Goal: Information Seeking & Learning: Learn about a topic

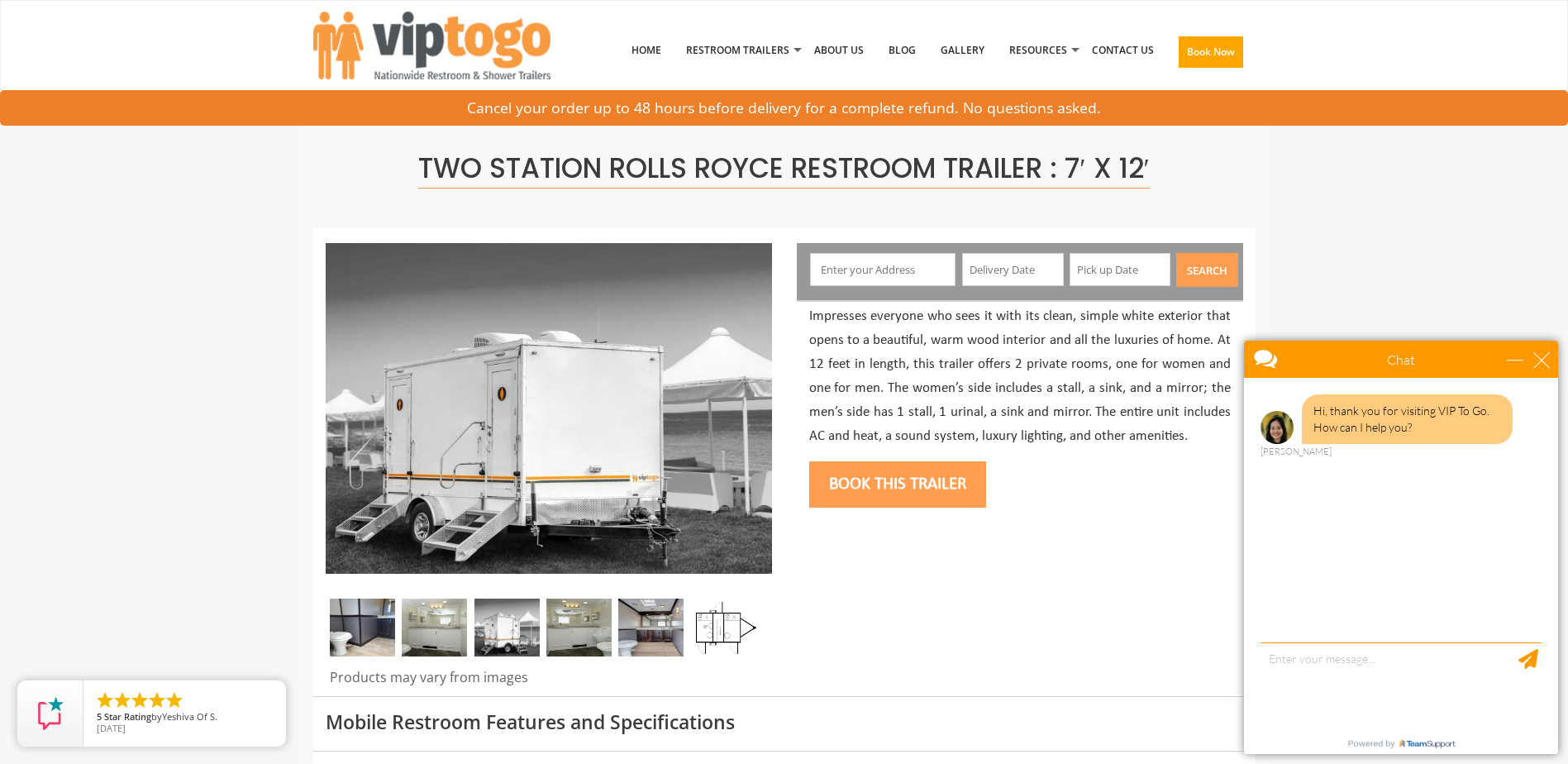
click at [374, 628] on img at bounding box center [362, 628] width 65 height 58
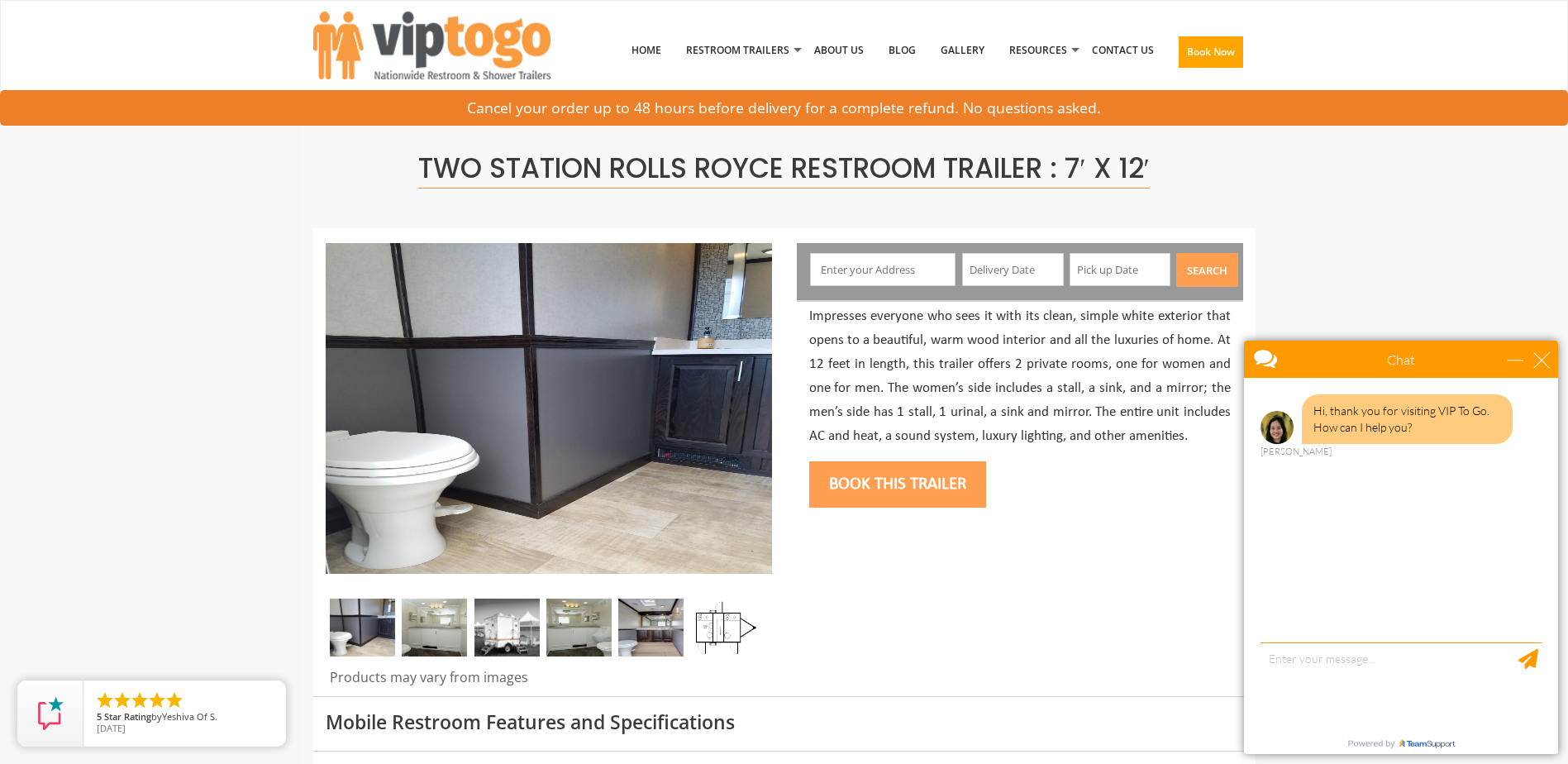
click at [437, 646] on img at bounding box center [434, 628] width 65 height 58
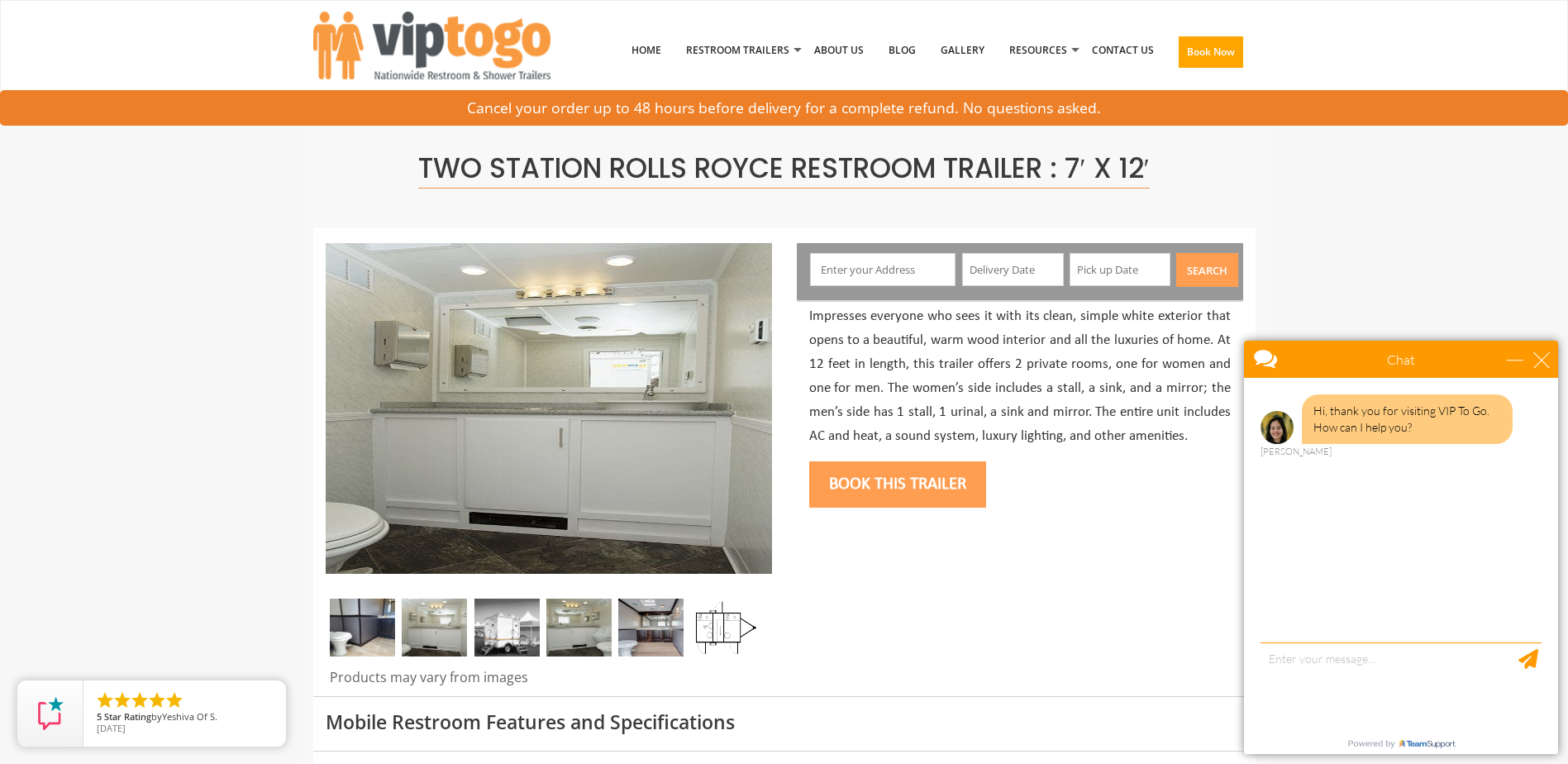
click at [505, 642] on img at bounding box center [507, 628] width 65 height 58
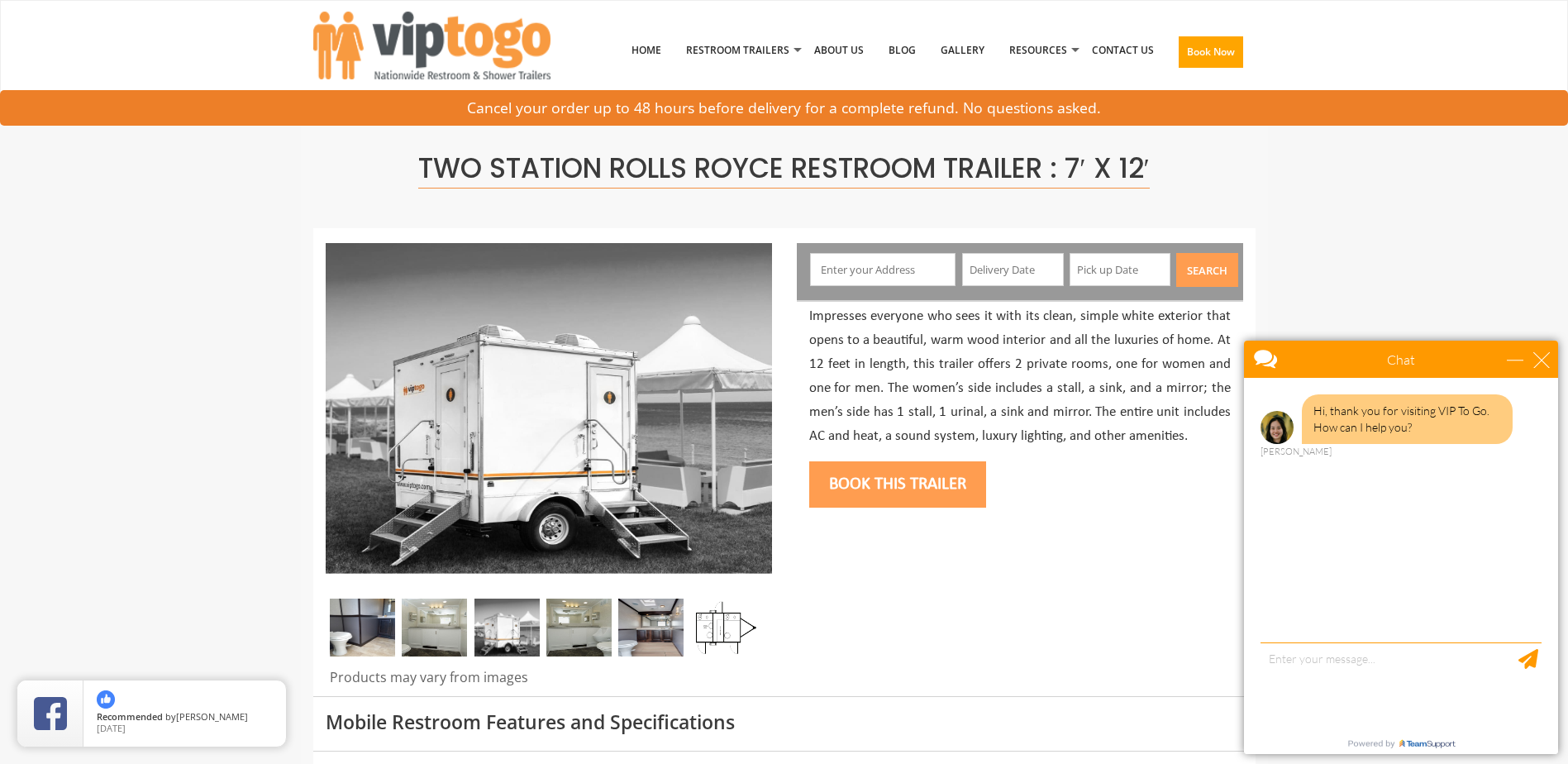
click at [572, 637] on img at bounding box center [579, 628] width 65 height 58
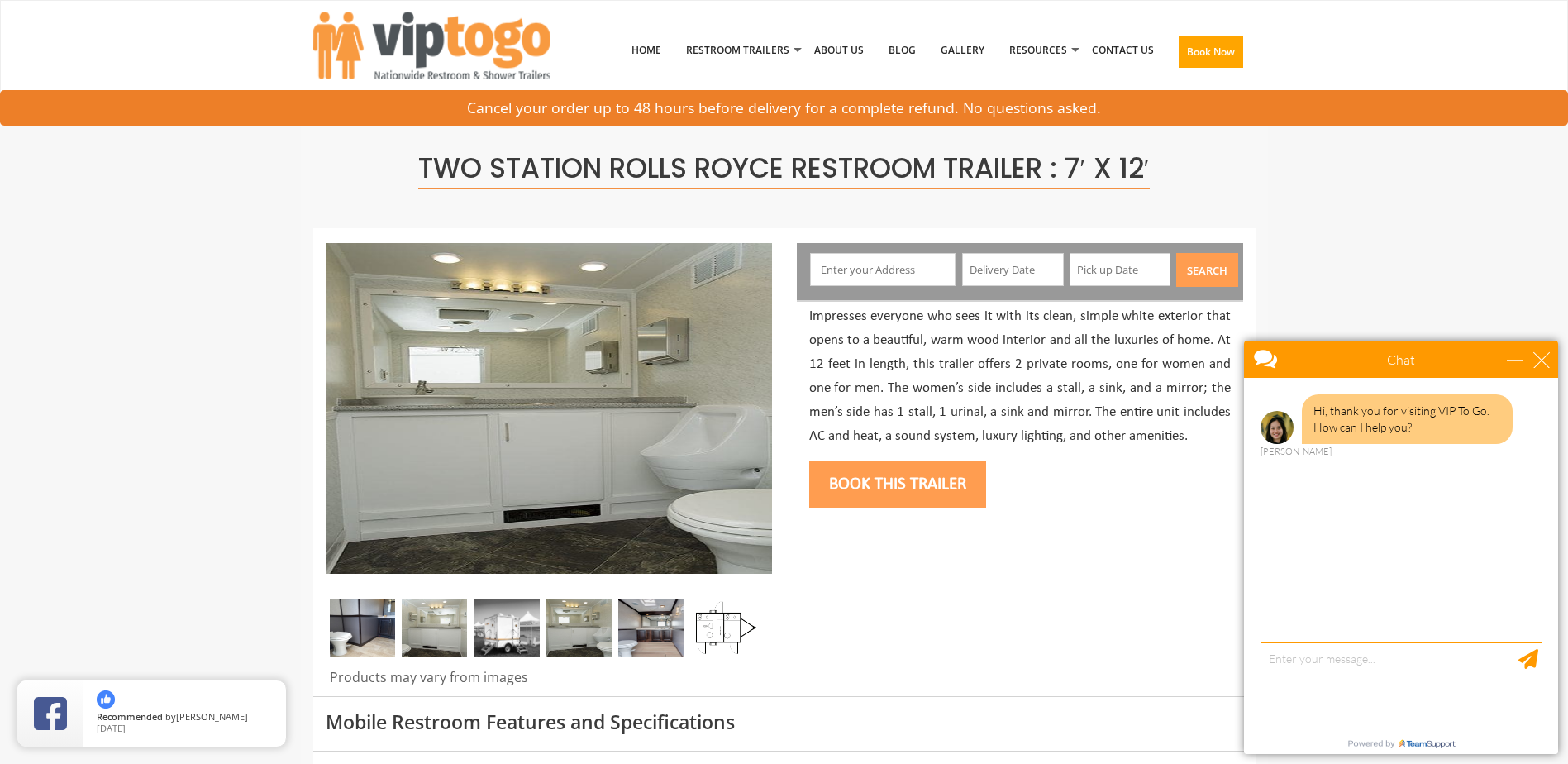
click at [649, 641] on img at bounding box center [650, 628] width 65 height 58
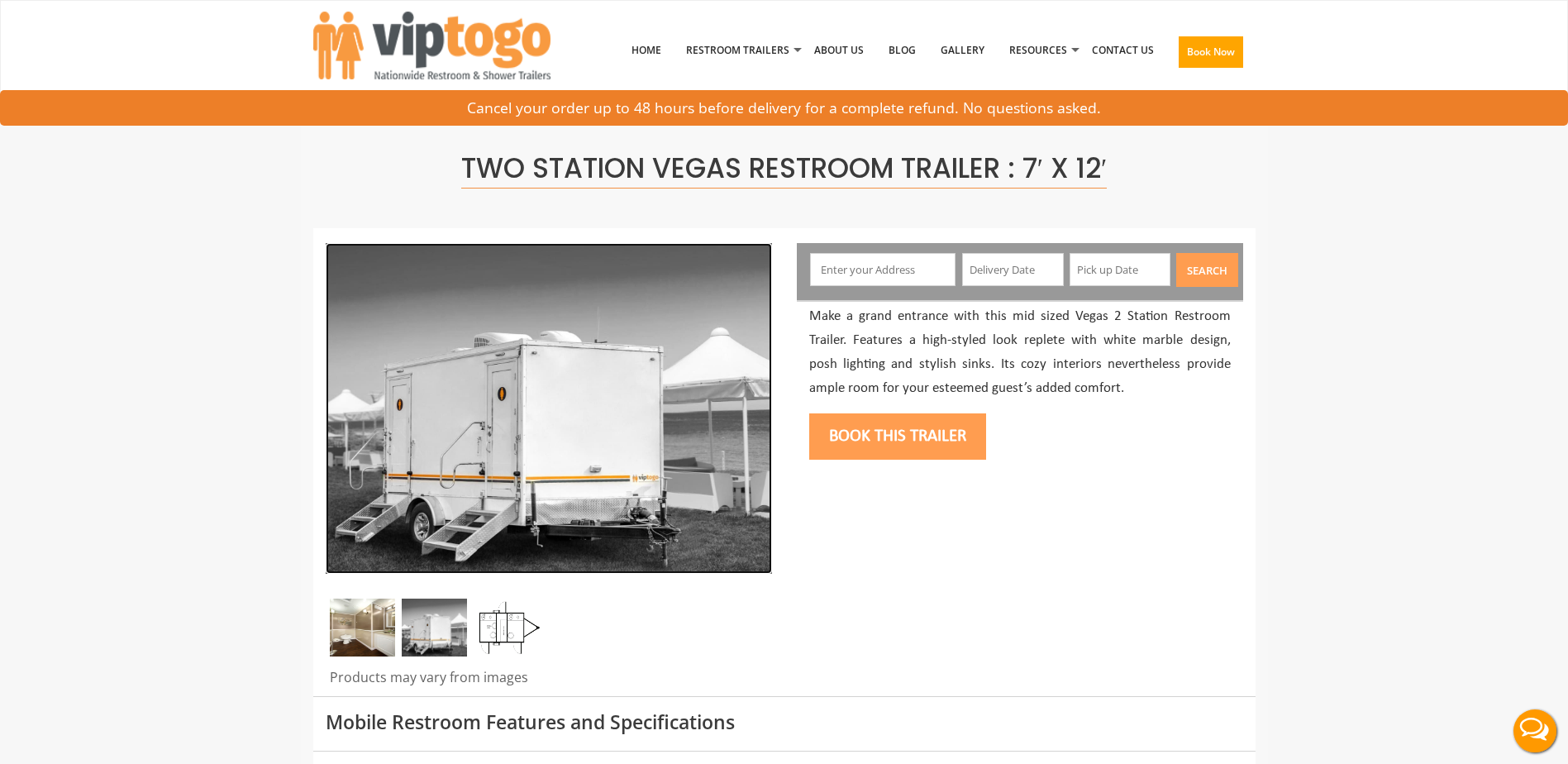
click at [648, 508] on img at bounding box center [548, 408] width 446 height 331
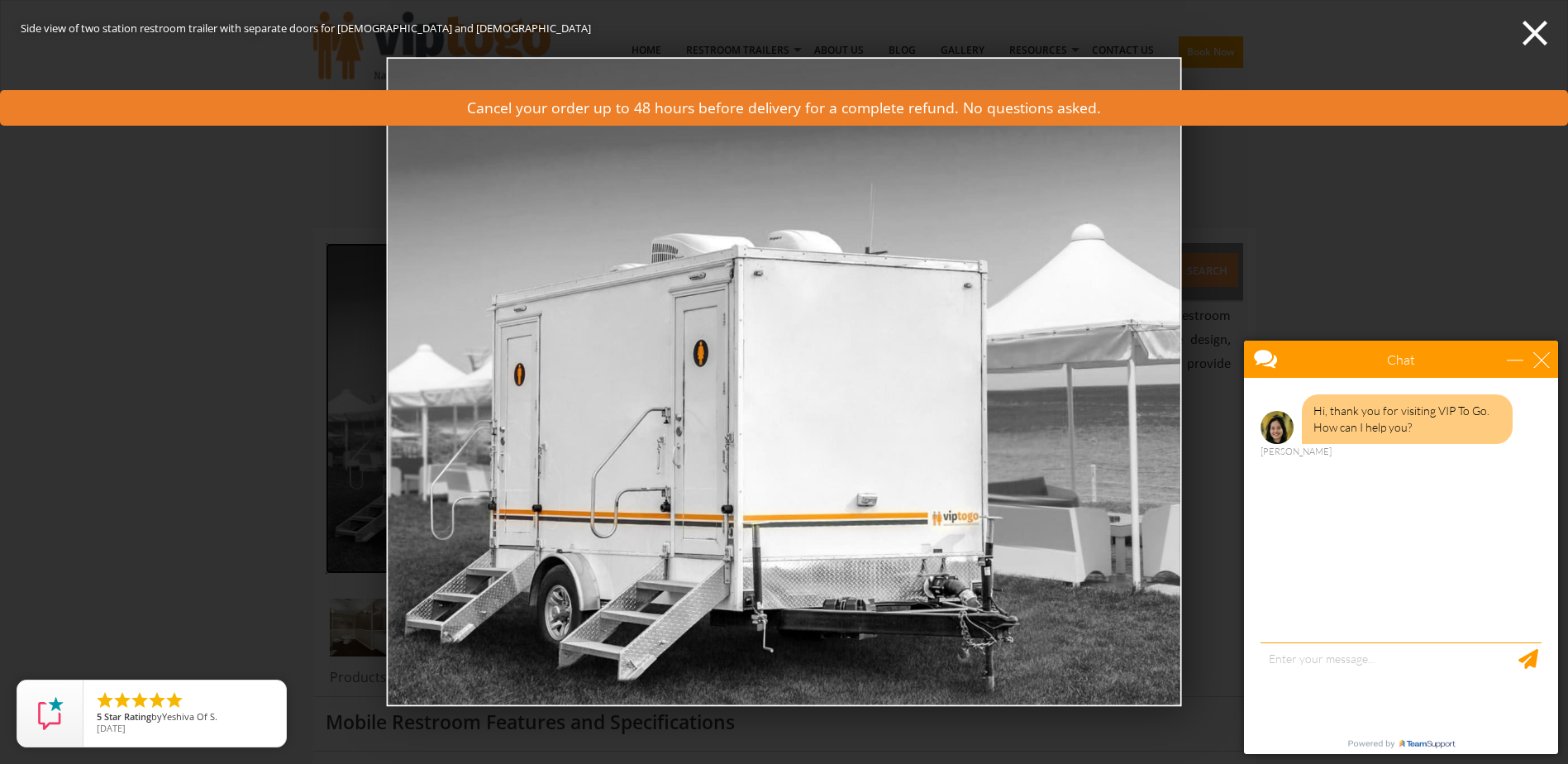
click at [773, 613] on img at bounding box center [784, 382] width 796 height 649
click at [1536, 364] on div "close" at bounding box center [1541, 360] width 17 height 17
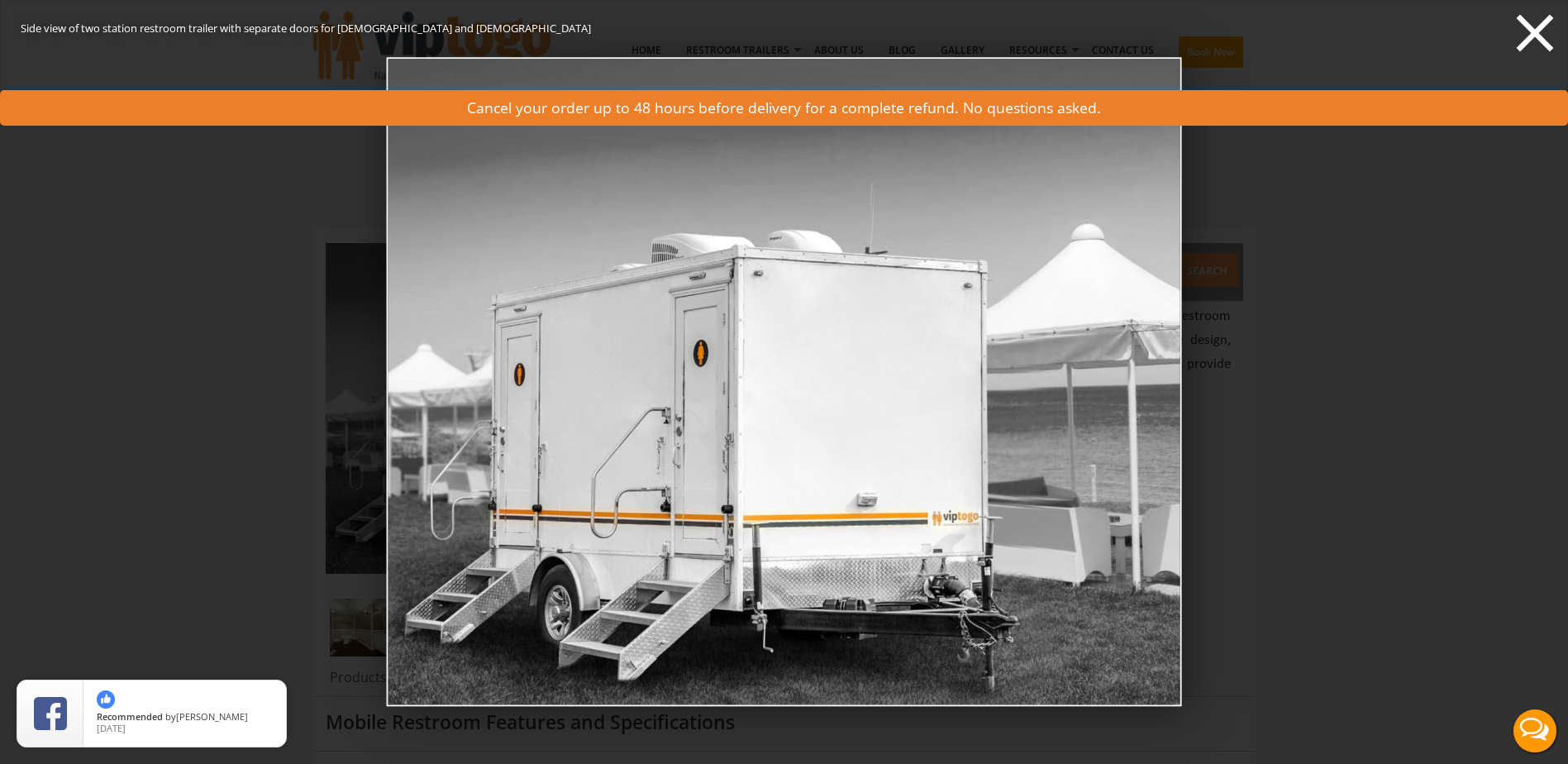
click at [1540, 32] on icon at bounding box center [1535, 33] width 49 height 49
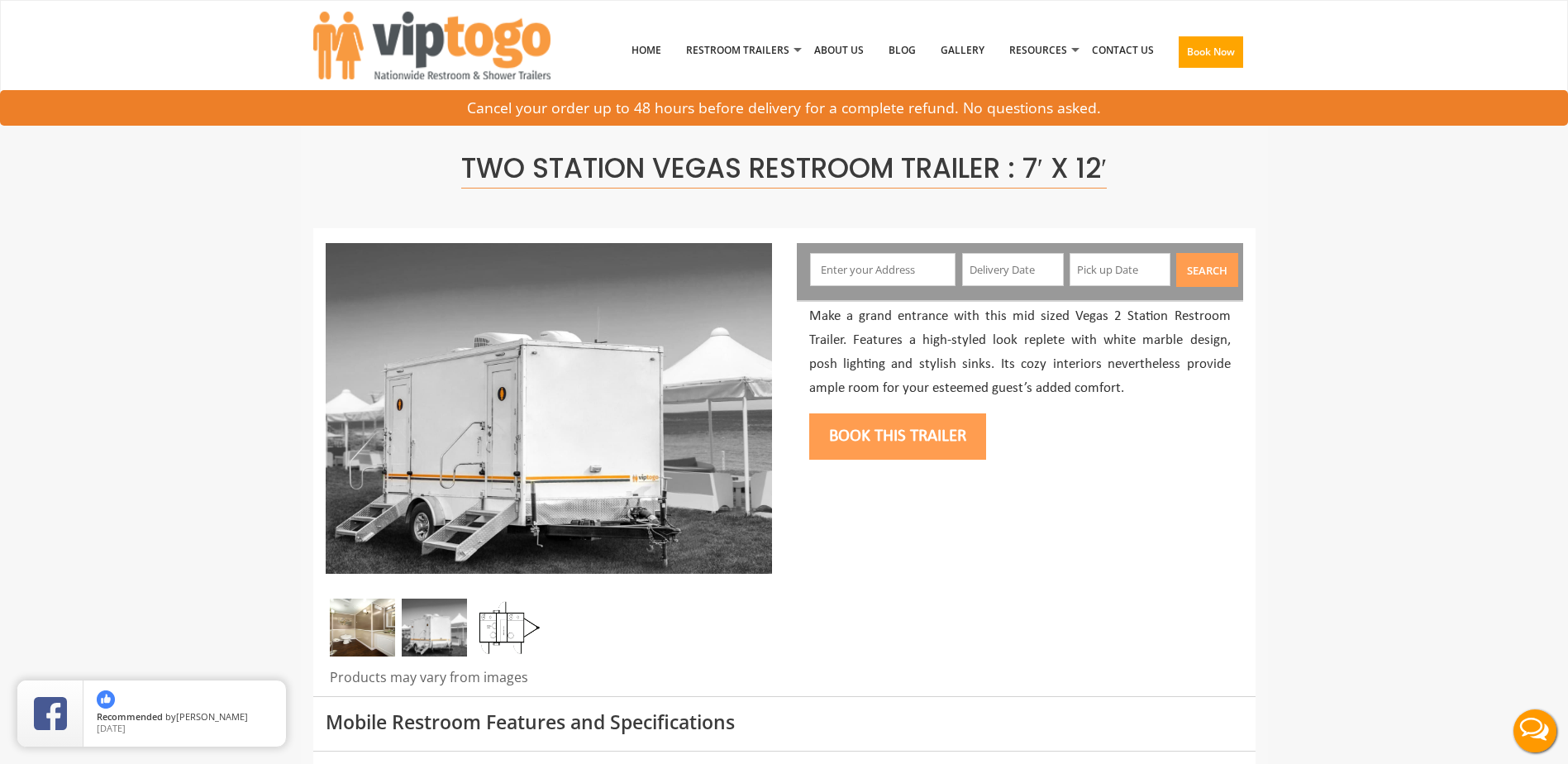
click at [366, 634] on img at bounding box center [362, 628] width 65 height 58
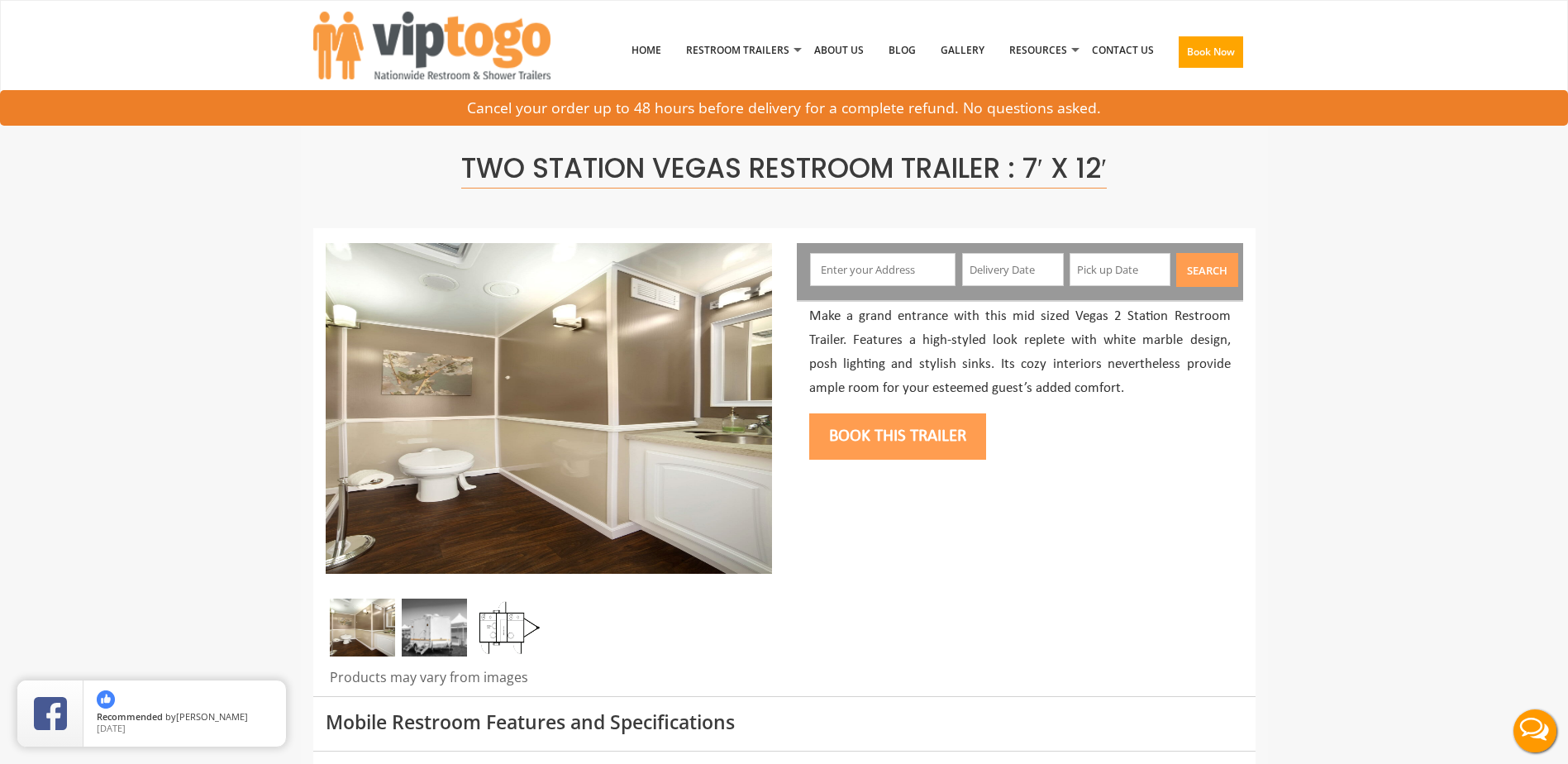
click at [441, 636] on img at bounding box center [434, 628] width 65 height 58
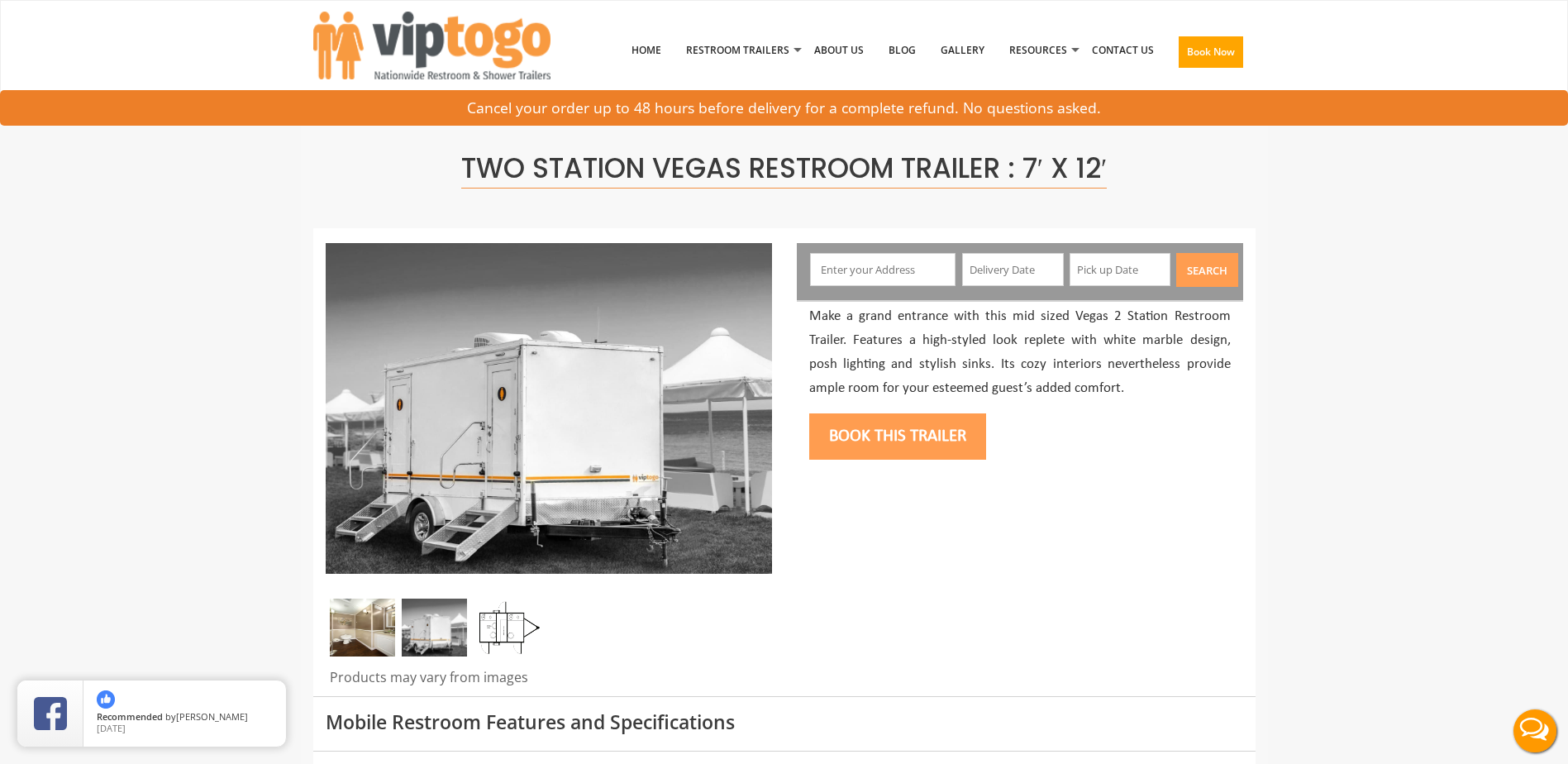
click at [501, 637] on img at bounding box center [507, 628] width 65 height 58
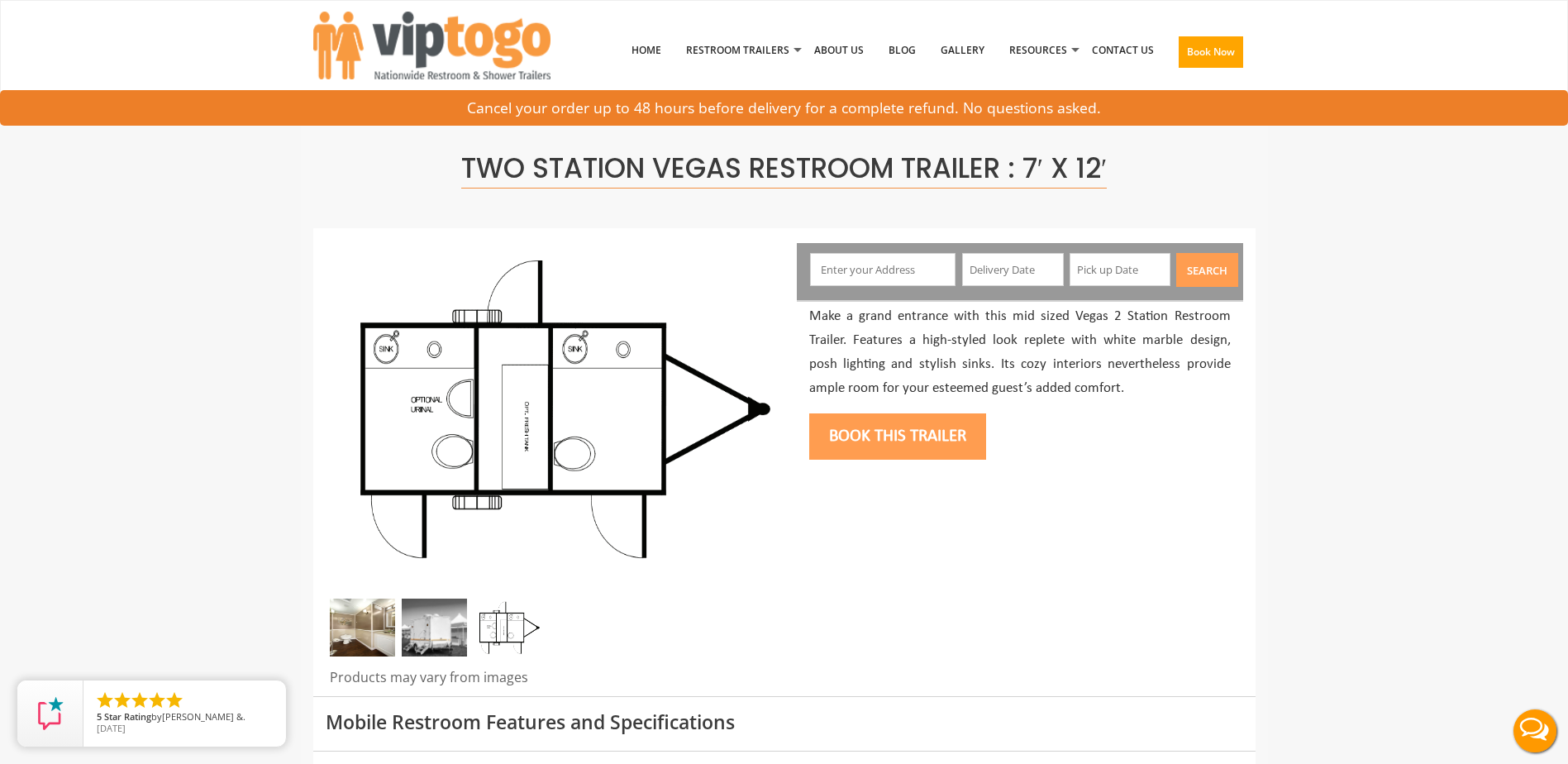
click at [361, 641] on img at bounding box center [362, 628] width 65 height 58
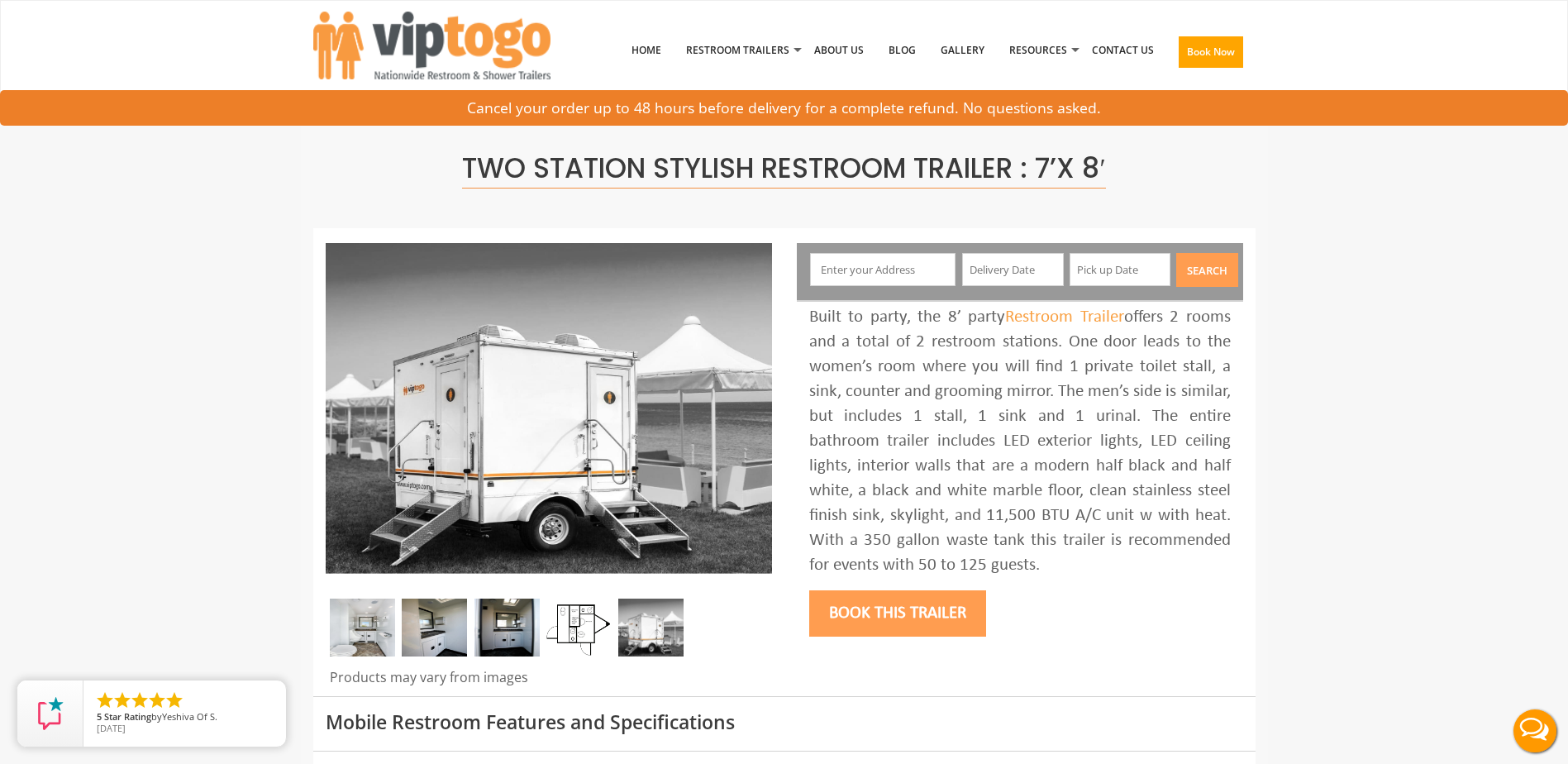
click at [486, 628] on img at bounding box center [507, 628] width 65 height 58
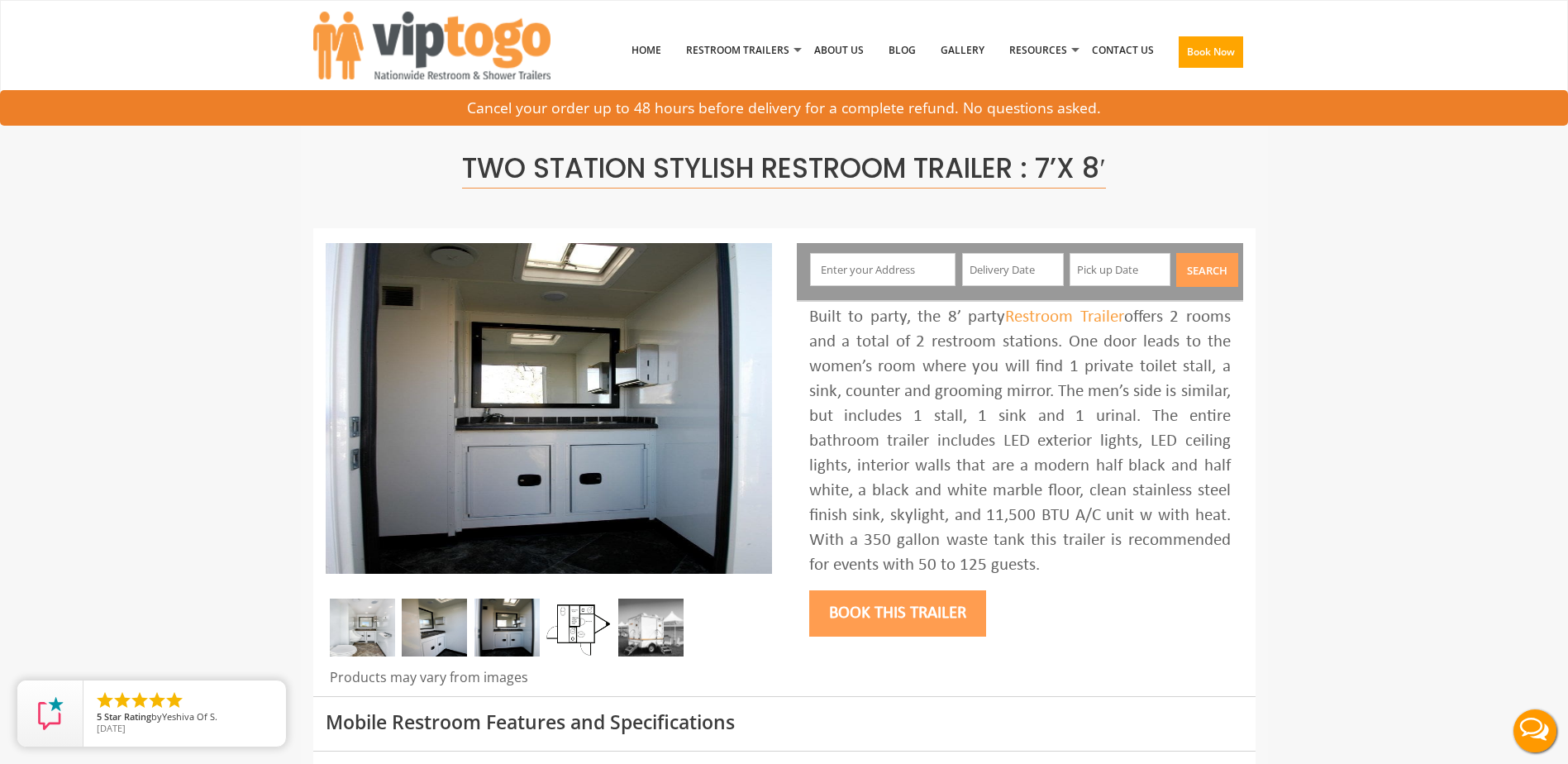
click at [448, 640] on img at bounding box center [434, 628] width 65 height 58
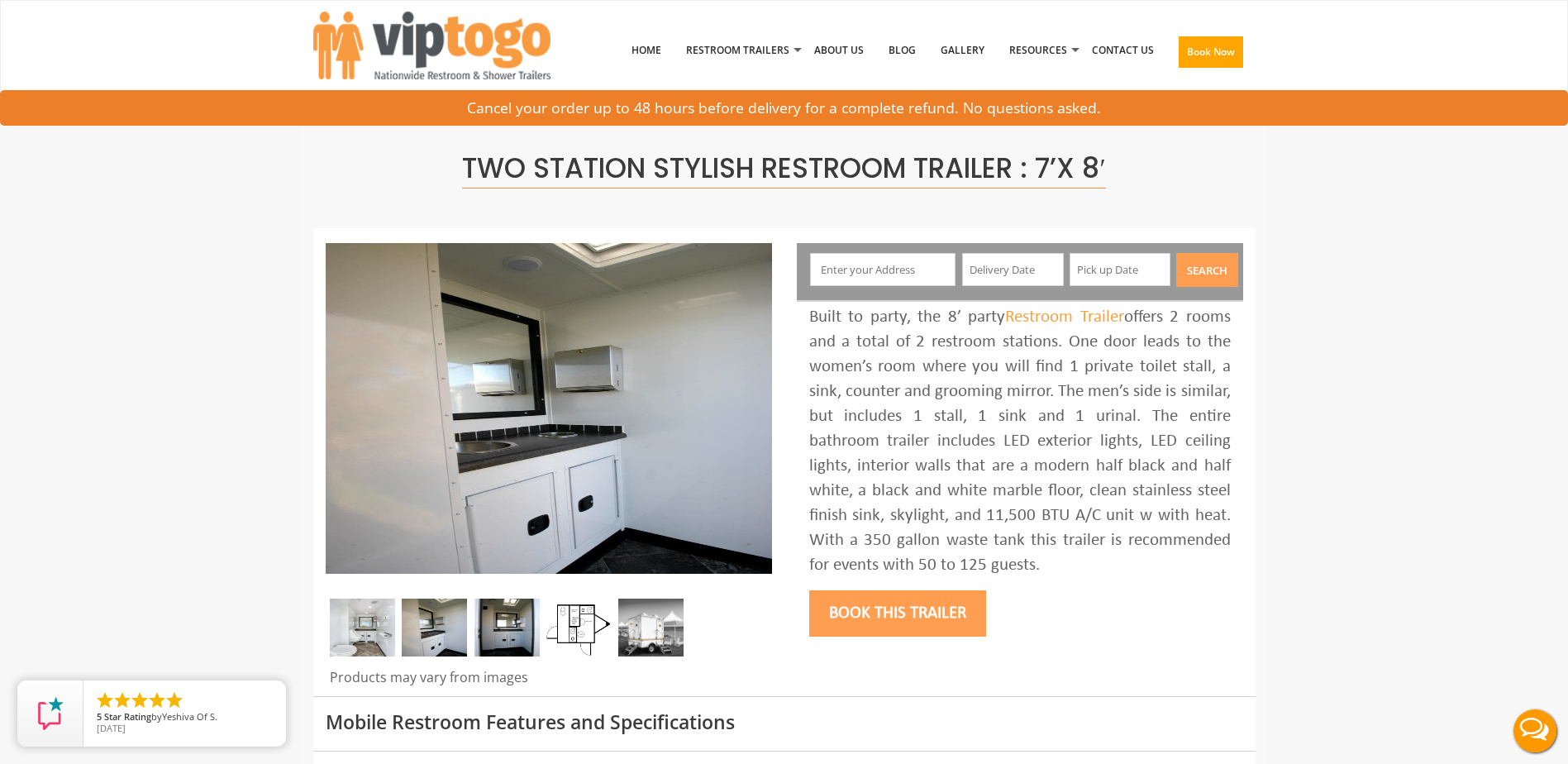
click at [345, 628] on img at bounding box center [362, 628] width 65 height 58
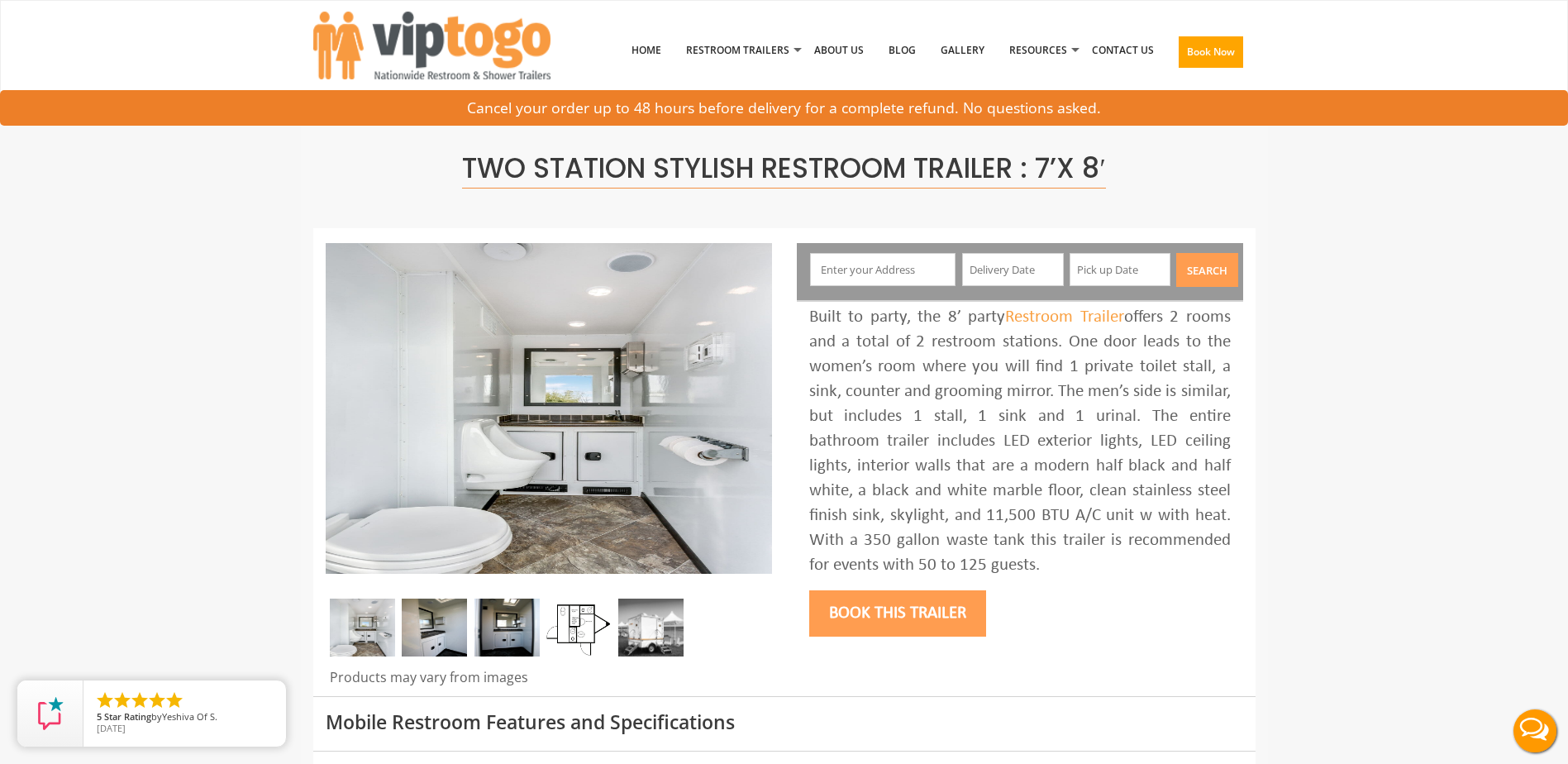
click at [664, 636] on img at bounding box center [650, 628] width 65 height 58
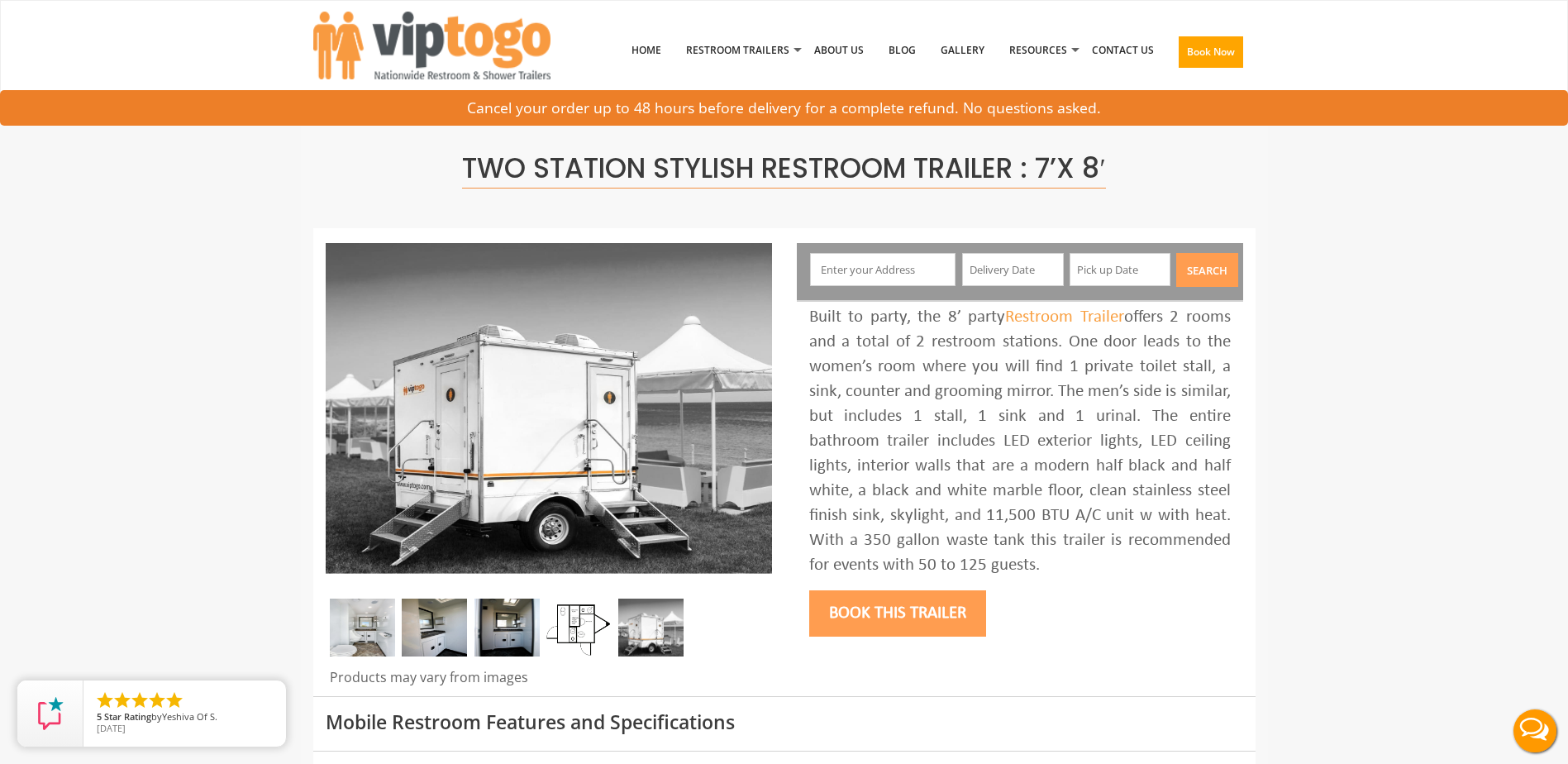
click at [589, 645] on img at bounding box center [579, 628] width 65 height 58
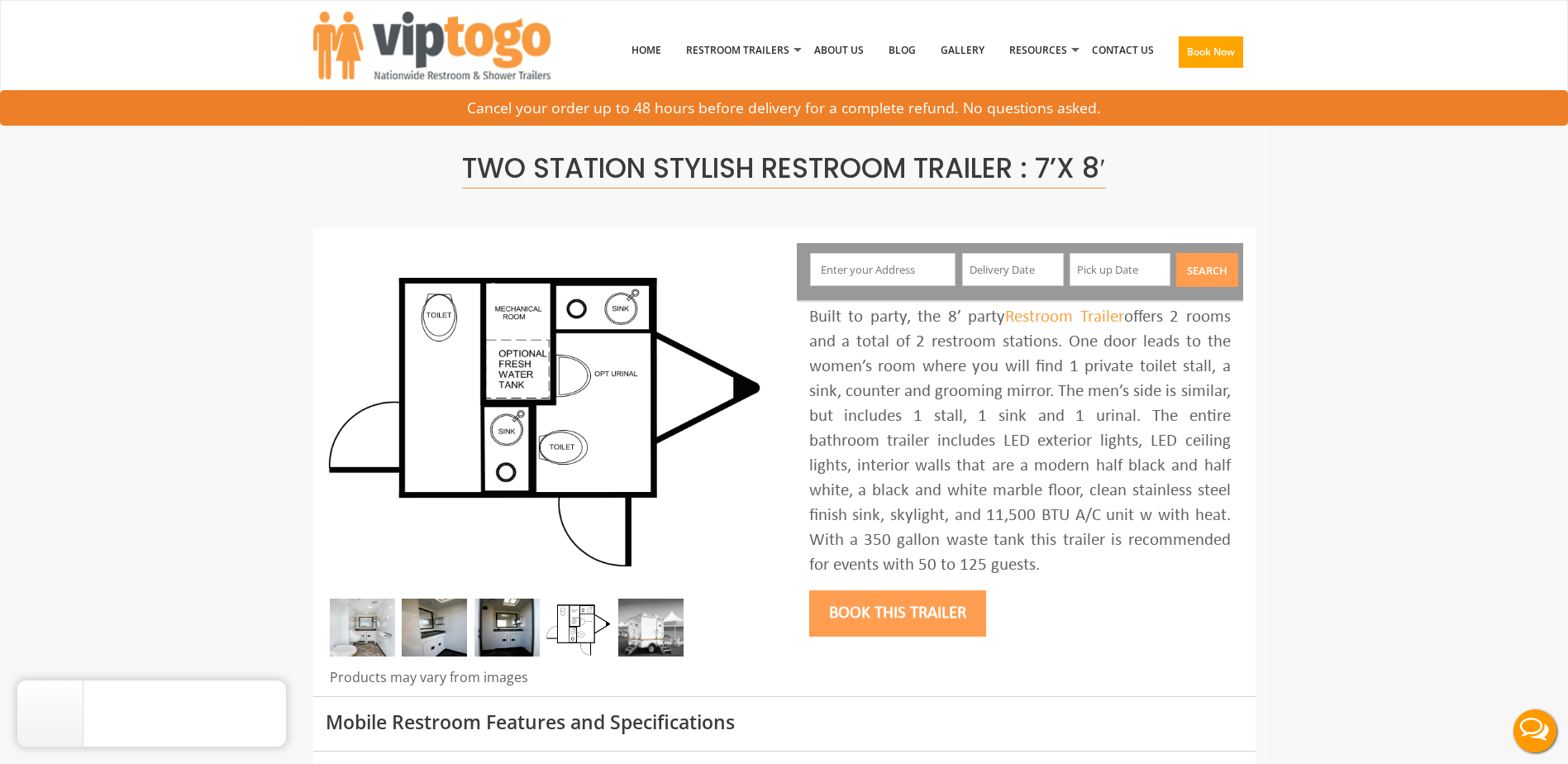
click at [513, 622] on img at bounding box center [507, 628] width 65 height 58
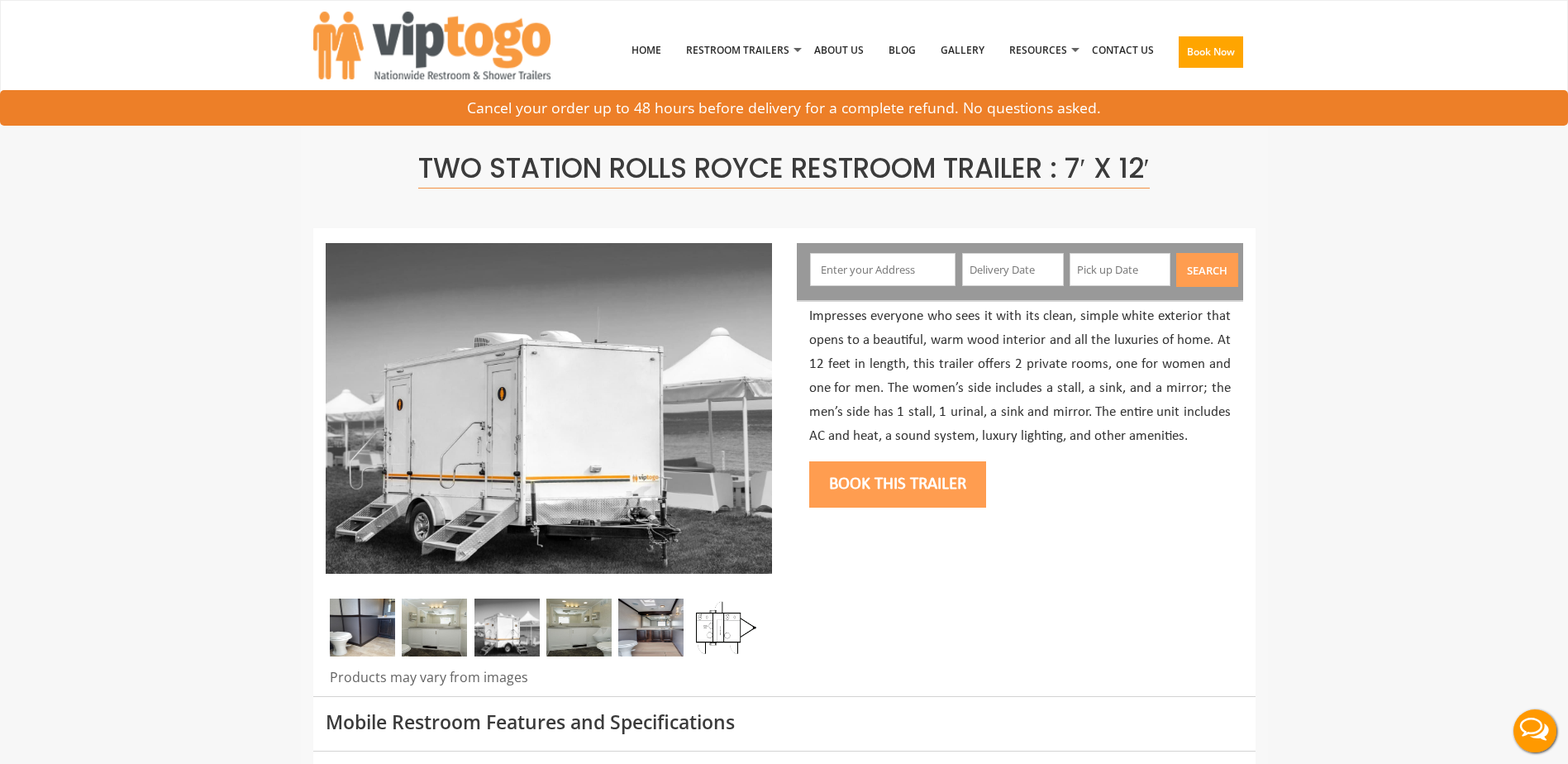
click at [514, 634] on img at bounding box center [507, 628] width 65 height 58
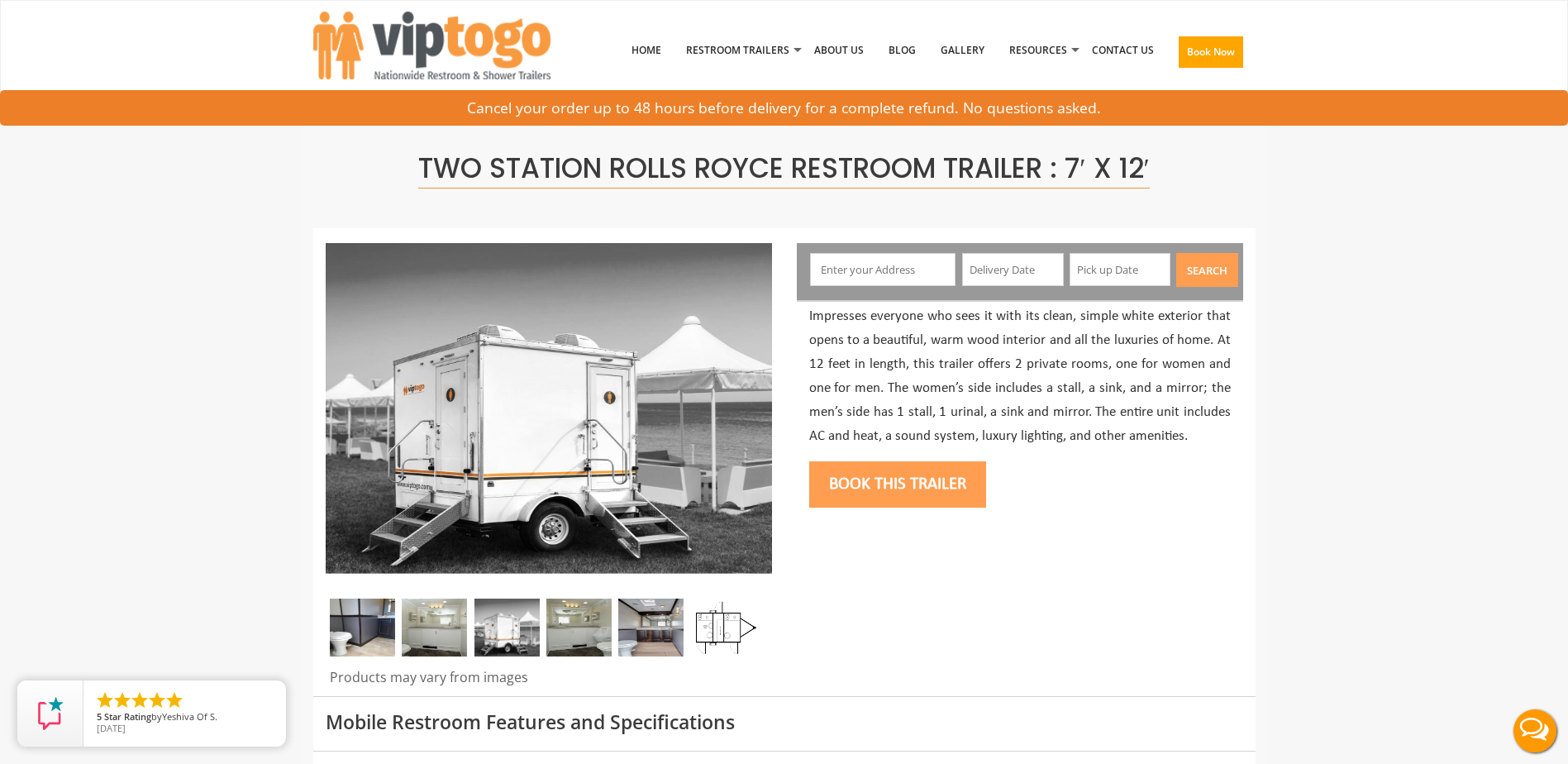
click at [579, 633] on img at bounding box center [579, 628] width 65 height 58
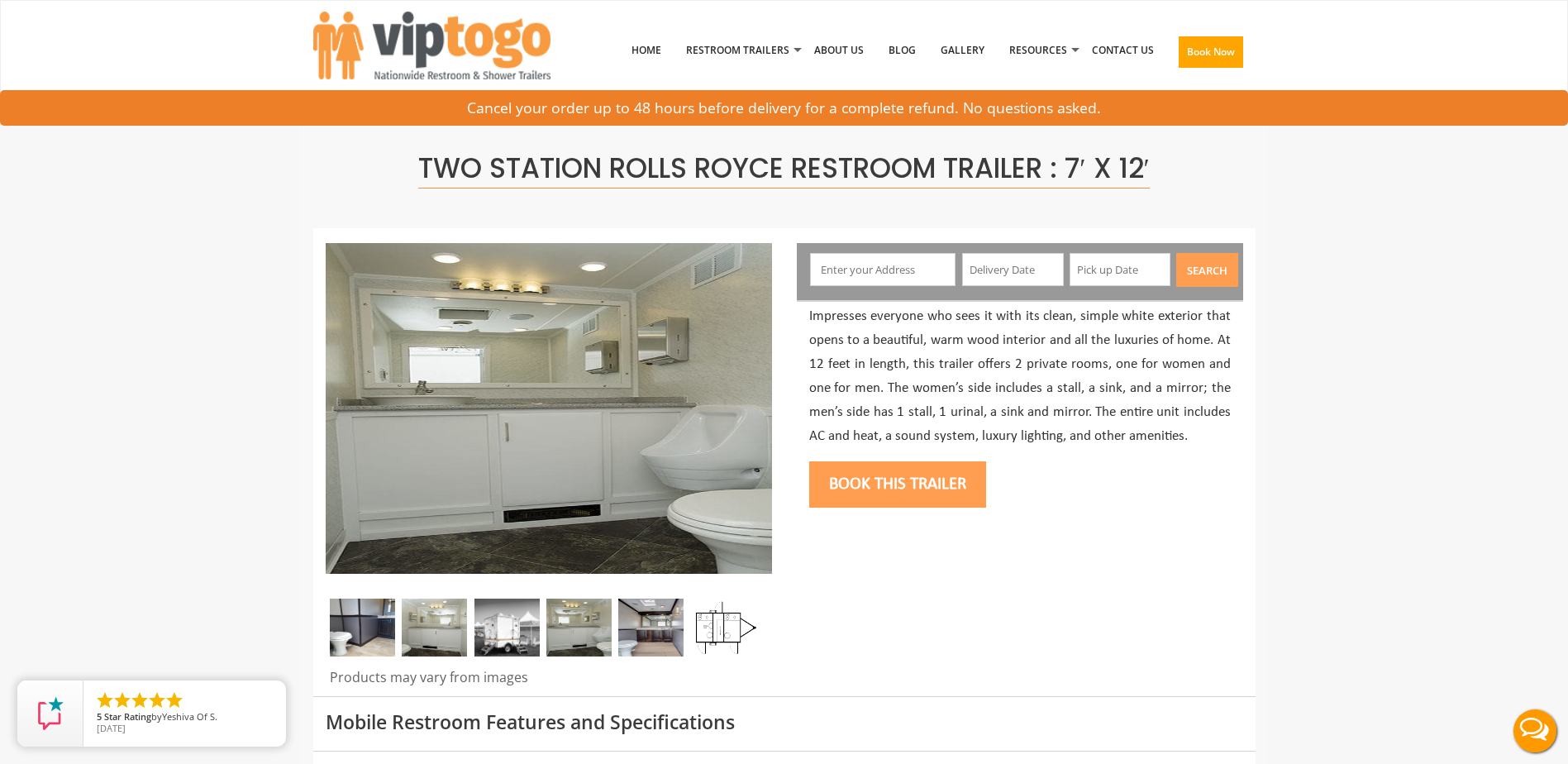
click at [628, 632] on img at bounding box center [650, 628] width 65 height 58
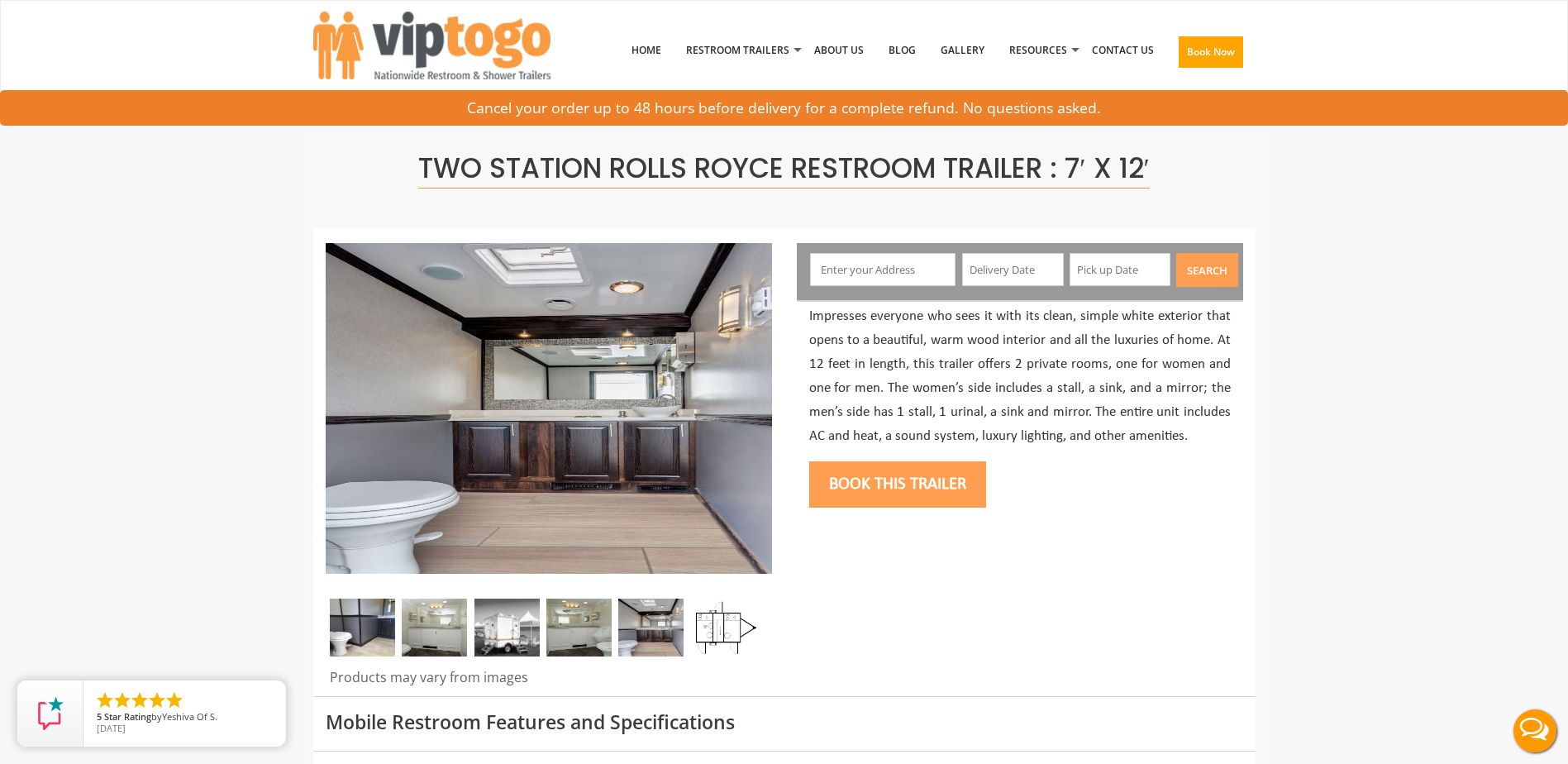
click at [443, 626] on img at bounding box center [434, 628] width 65 height 58
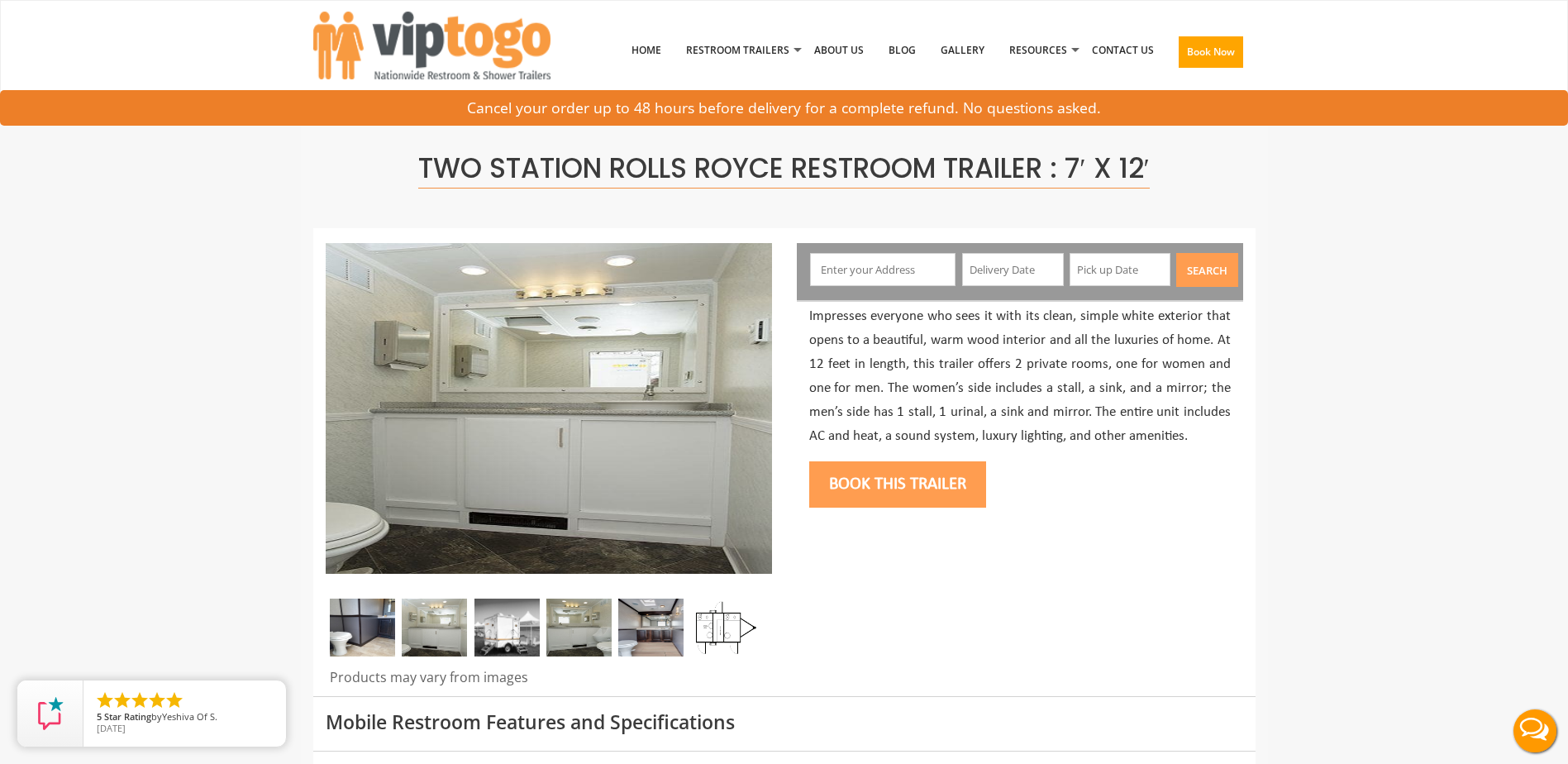
click at [376, 627] on img at bounding box center [362, 628] width 65 height 58
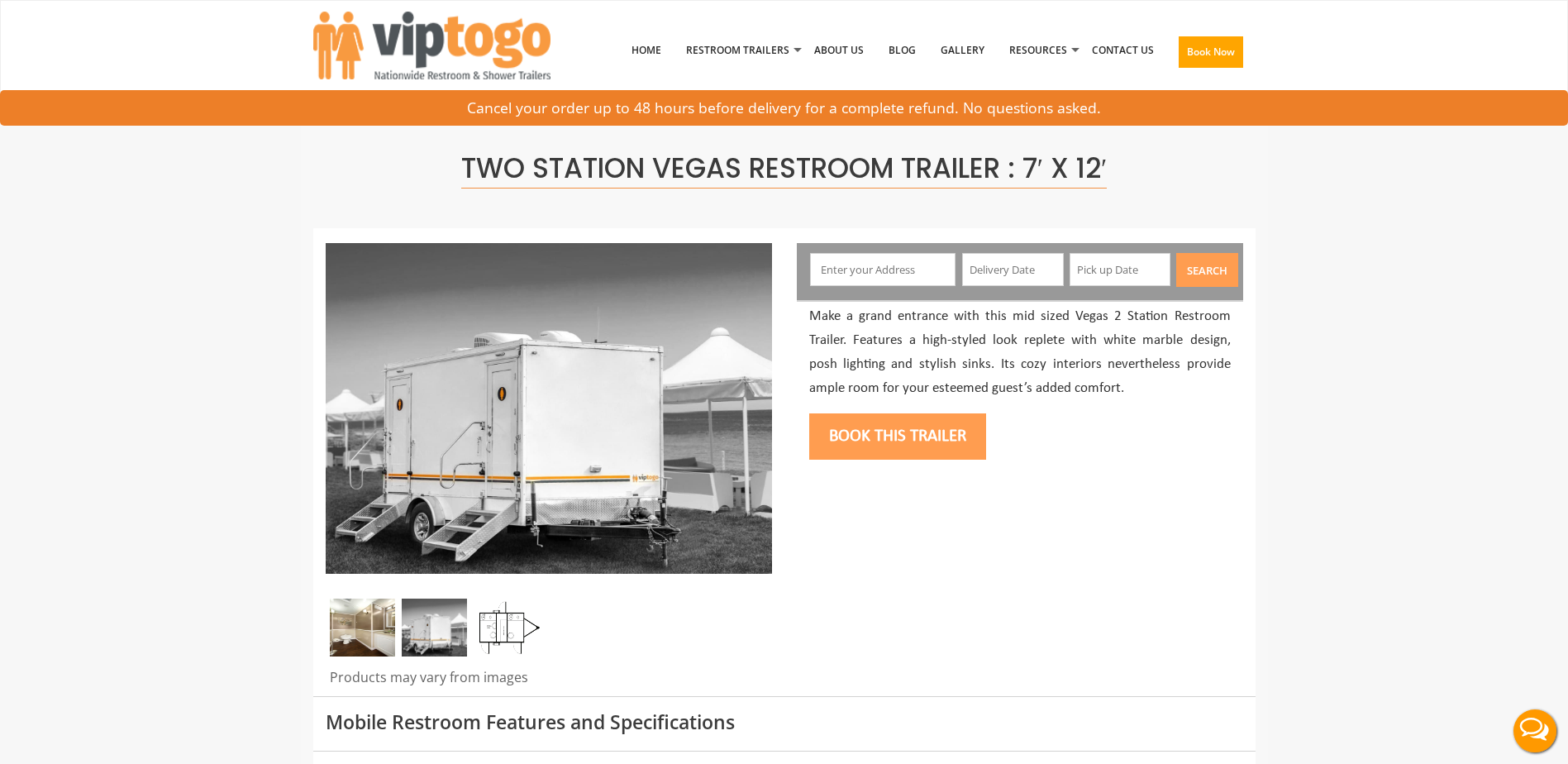
click at [342, 620] on img at bounding box center [362, 628] width 65 height 58
